Goal: Navigation & Orientation: Find specific page/section

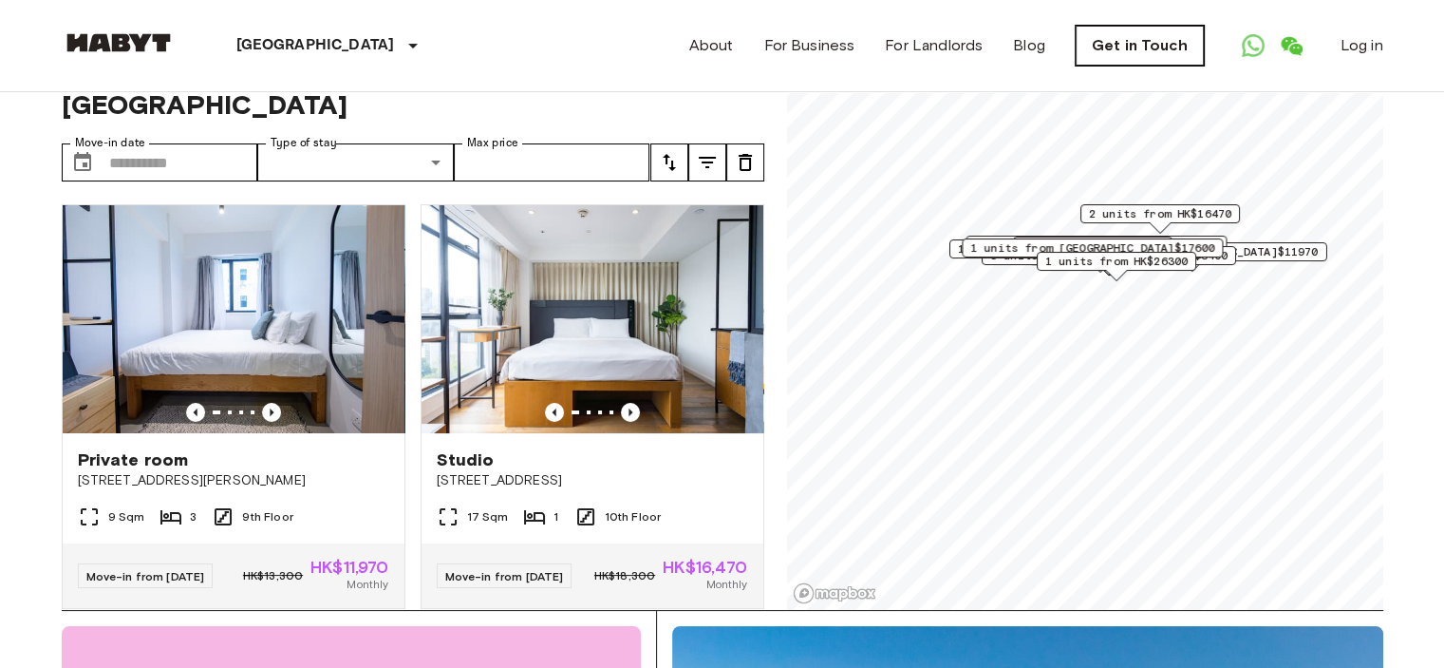
scroll to position [15, 0]
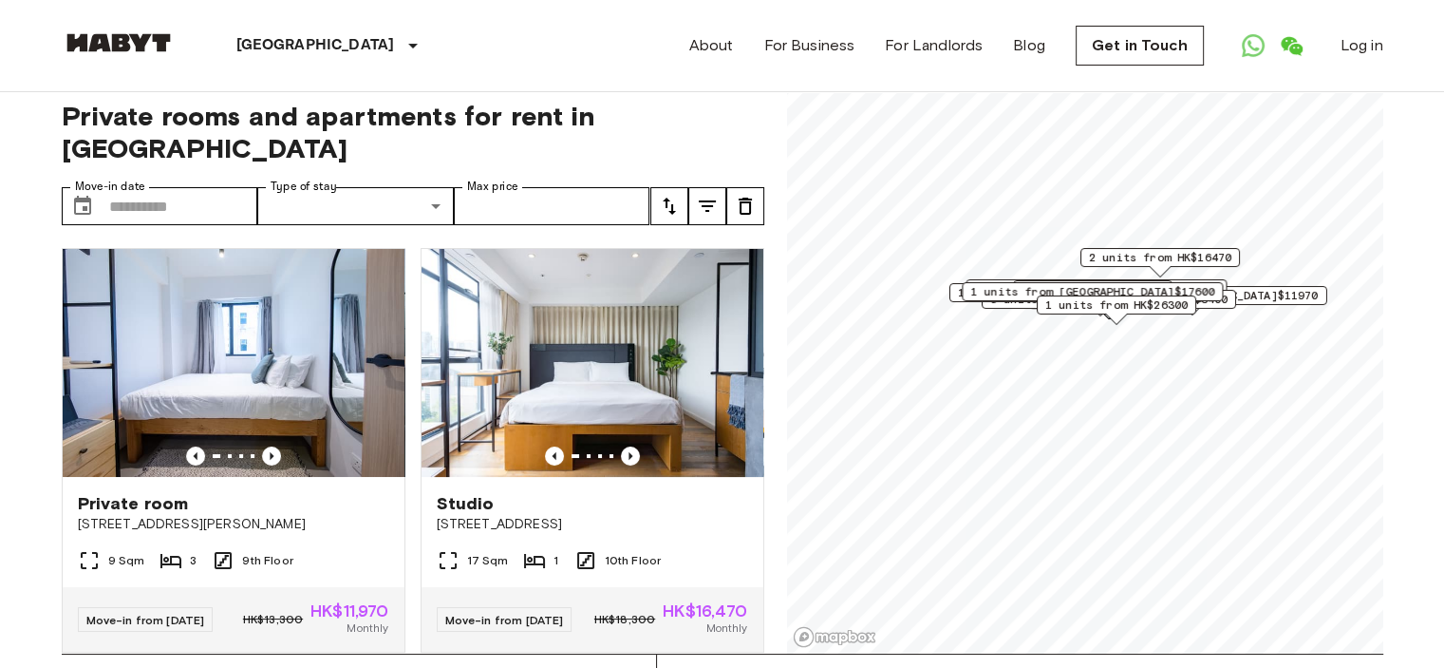
click at [145, 51] on img at bounding box center [119, 42] width 114 height 19
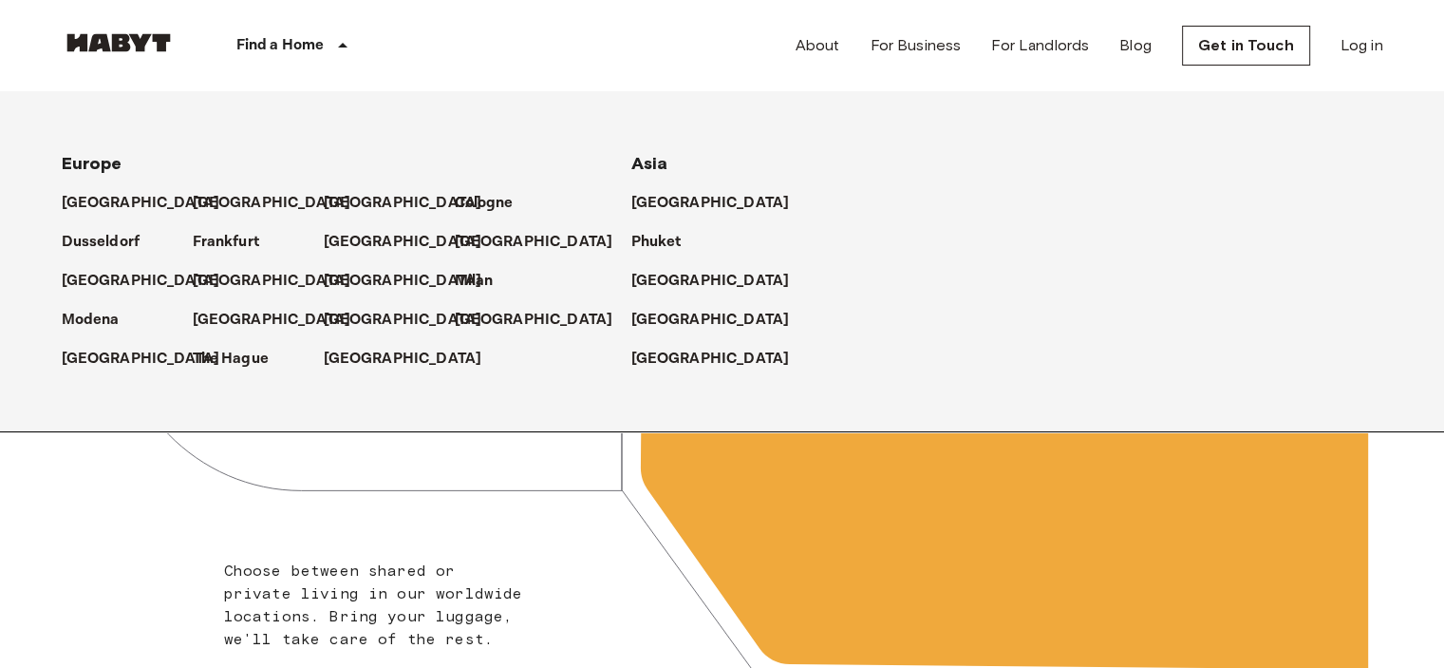
click at [344, 46] on icon at bounding box center [342, 45] width 9 height 5
click at [674, 206] on p "[GEOGRAPHIC_DATA]" at bounding box center [714, 203] width 159 height 23
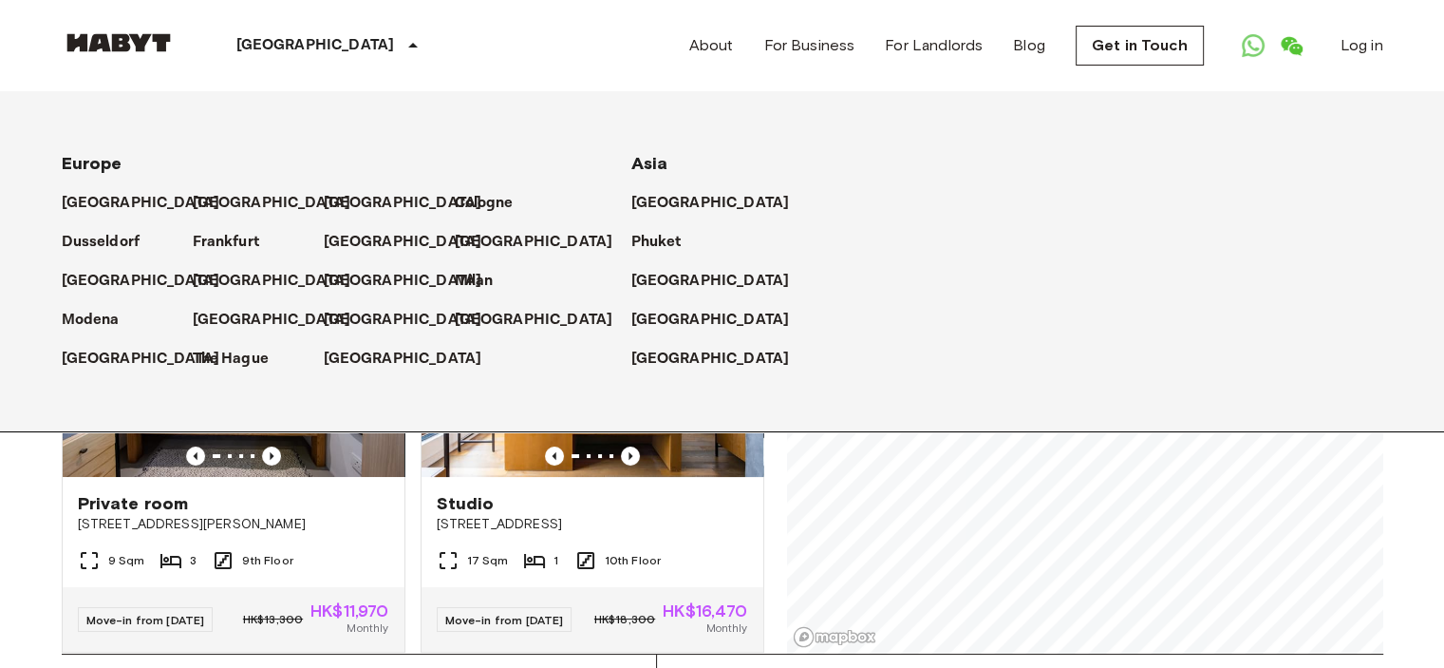
click at [683, 207] on p "[GEOGRAPHIC_DATA]" at bounding box center [714, 203] width 159 height 23
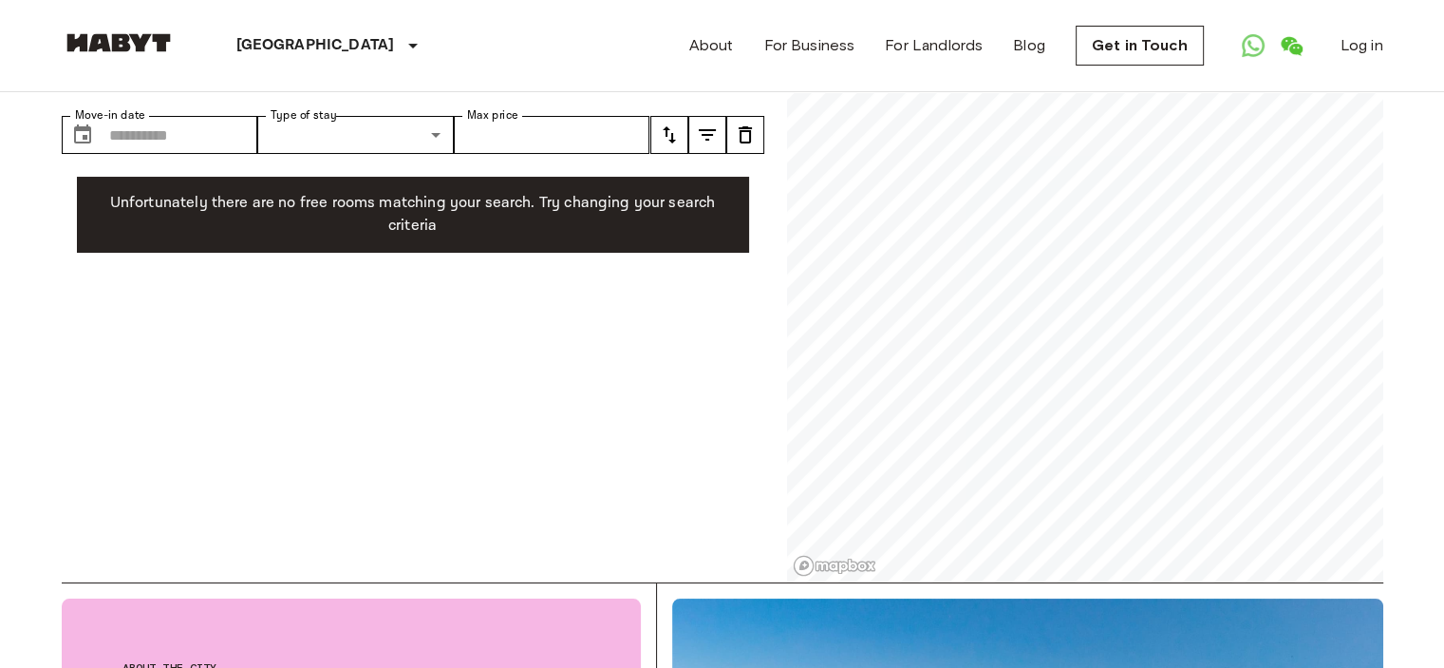
scroll to position [190, 0]
